Goal: Information Seeking & Learning: Learn about a topic

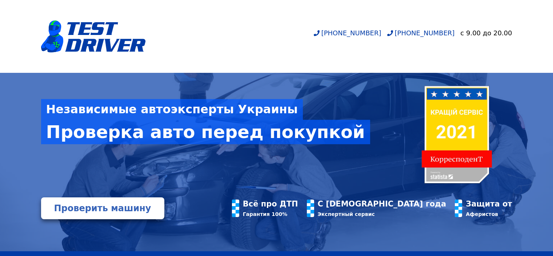
scroll to position [73, 0]
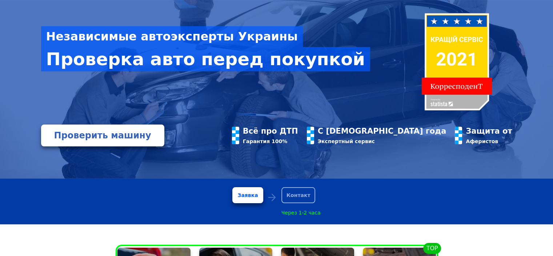
click at [121, 137] on link "Проверить машину" at bounding box center [102, 135] width 123 height 22
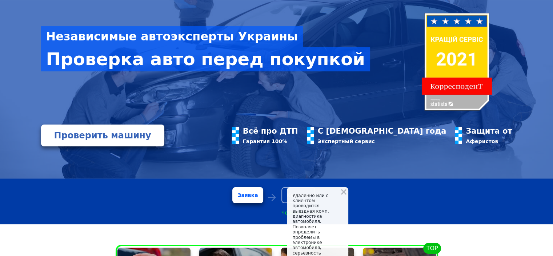
click at [297, 198] on div "Контакт" at bounding box center [298, 195] width 34 height 16
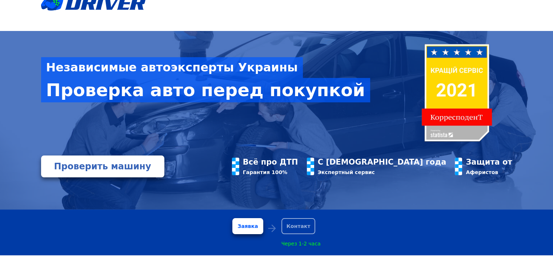
scroll to position [0, 0]
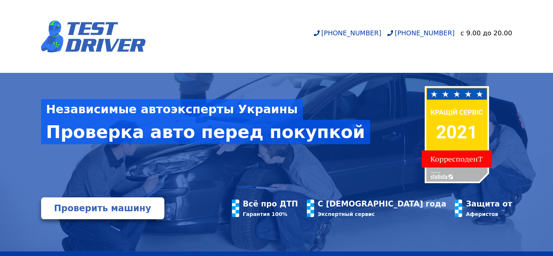
click at [81, 45] on img at bounding box center [93, 36] width 105 height 32
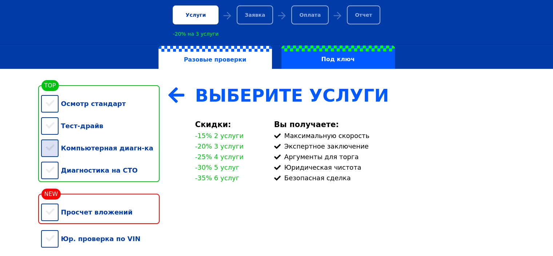
scroll to position [109, 0]
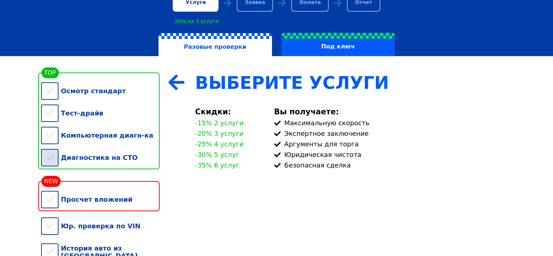
click at [51, 164] on div "Диагностика на СТО" at bounding box center [100, 157] width 119 height 22
click at [50, 145] on div "Компьютерная диагн-ка" at bounding box center [100, 135] width 119 height 22
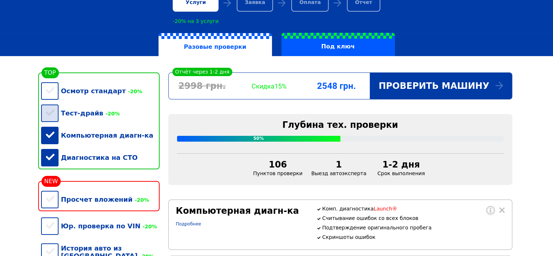
click at [54, 117] on div "Тест-драйв -20%" at bounding box center [100, 113] width 119 height 22
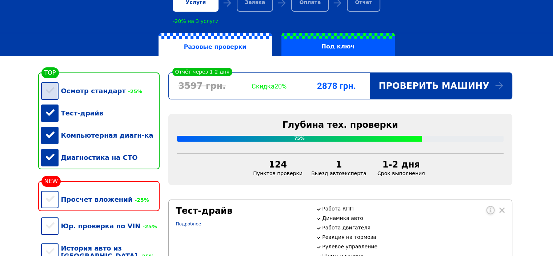
click at [47, 90] on div "Осмотр стандарт -25%" at bounding box center [100, 91] width 119 height 22
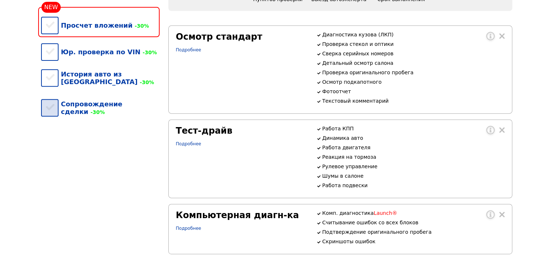
scroll to position [291, 0]
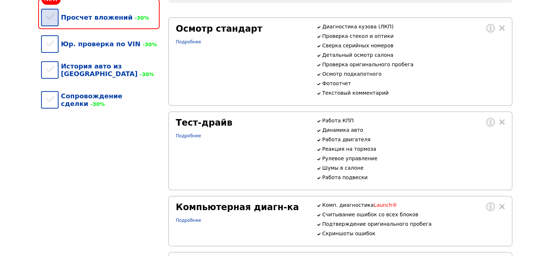
click at [48, 25] on div "Просчет вложений -30%" at bounding box center [100, 17] width 119 height 22
click at [49, 54] on div "Юр. проверка по VIN -30%" at bounding box center [100, 44] width 119 height 22
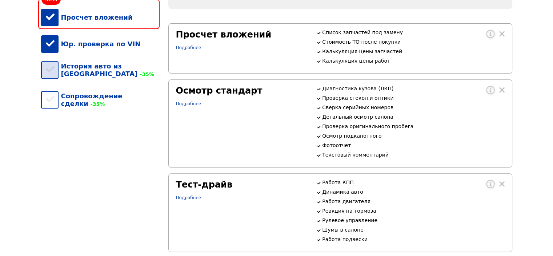
click at [52, 69] on div "История авто из США -35%" at bounding box center [100, 70] width 119 height 30
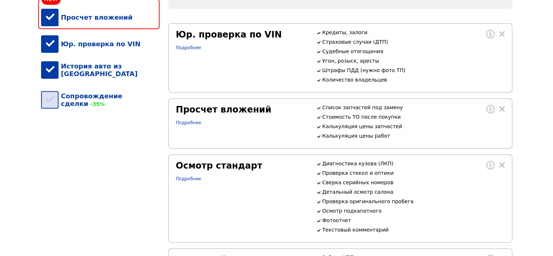
click at [52, 91] on div "Сопровождение сделки -35%" at bounding box center [100, 100] width 119 height 30
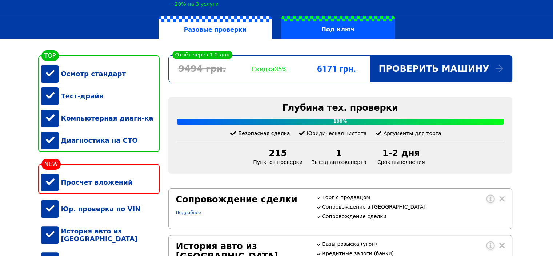
scroll to position [109, 0]
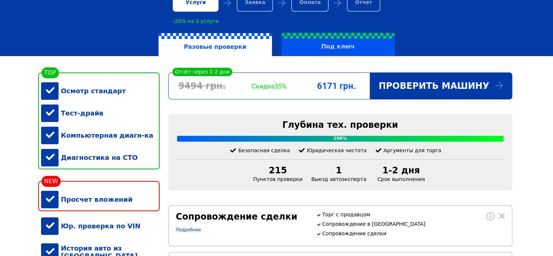
click at [329, 48] on label "Под ключ" at bounding box center [337, 44] width 113 height 23
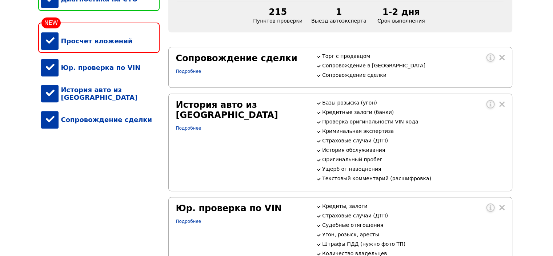
scroll to position [262, 0]
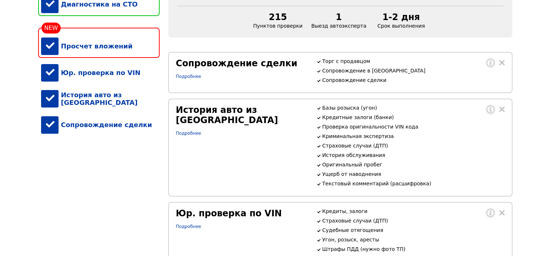
click at [41, 53] on div "Просчет вложений" at bounding box center [100, 43] width 119 height 30
click at [49, 53] on div "Просчет вложений" at bounding box center [100, 46] width 119 height 22
click at [56, 81] on div "Юр. проверка по VIN" at bounding box center [100, 72] width 119 height 22
click at [52, 97] on div "История авто из США" at bounding box center [100, 99] width 119 height 30
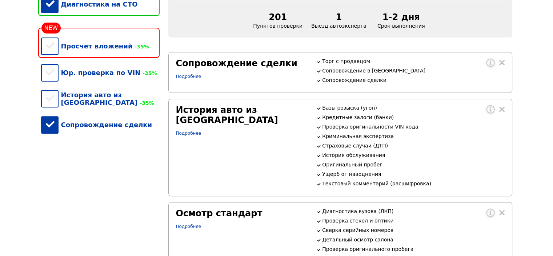
click at [54, 119] on div "Сопровождение сделки" at bounding box center [100, 124] width 119 height 22
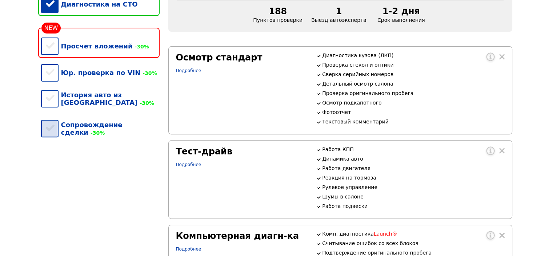
click at [53, 127] on div "Сопровождение сделки -30%" at bounding box center [100, 128] width 119 height 30
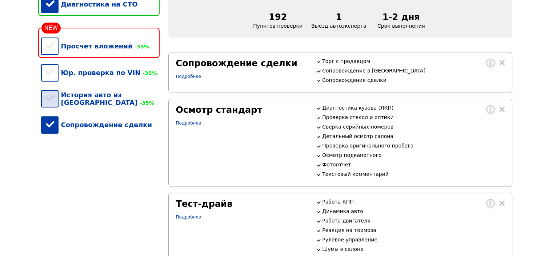
click at [56, 107] on div "История авто из США -35%" at bounding box center [100, 99] width 119 height 30
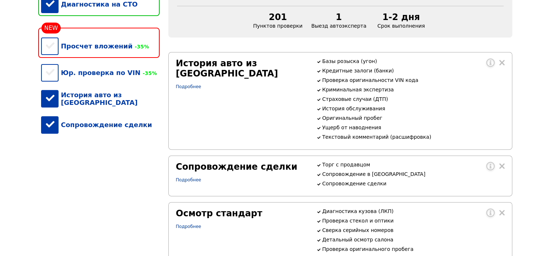
click at [51, 123] on div "Сопровождение сделки" at bounding box center [100, 124] width 119 height 22
click at [53, 106] on div "История авто из США" at bounding box center [100, 99] width 119 height 30
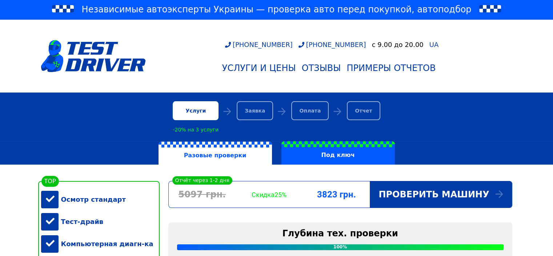
scroll to position [0, 0]
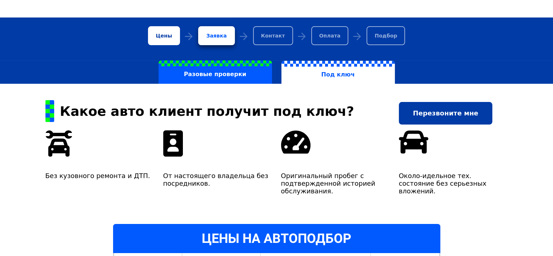
scroll to position [73, 0]
